Goal: Information Seeking & Learning: Learn about a topic

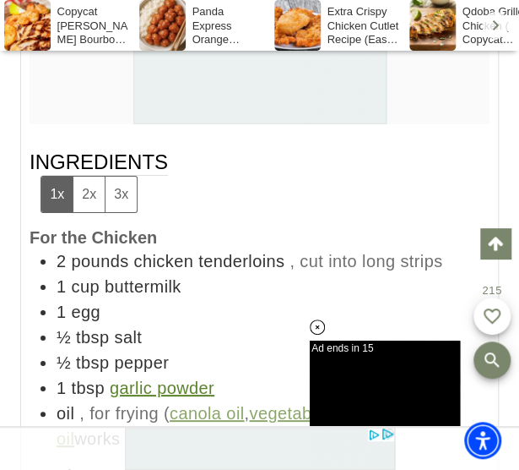
click at [312, 325] on icon at bounding box center [318, 327] width 14 height 14
